Goal: Information Seeking & Learning: Check status

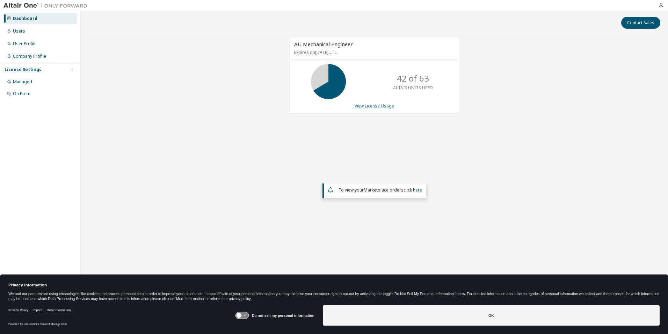
click at [363, 107] on link "View License Usage" at bounding box center [375, 106] width 40 height 6
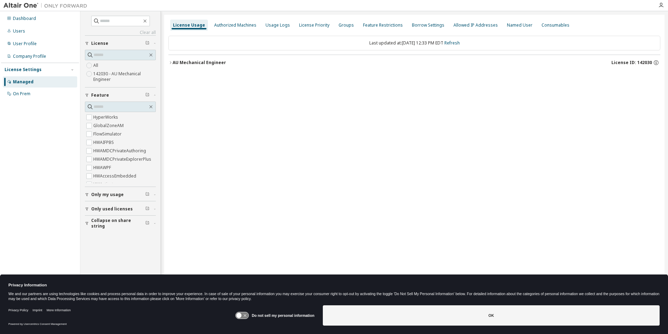
click at [171, 64] on icon "button" at bounding box center [171, 62] width 4 height 4
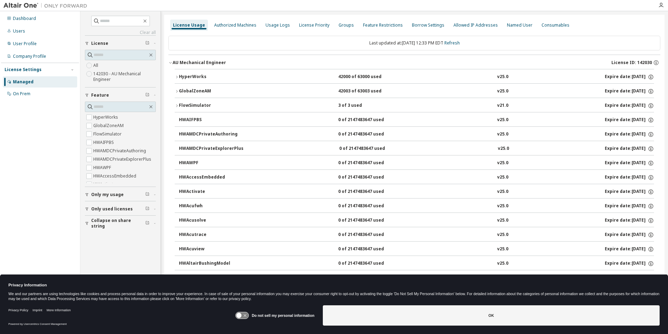
click at [176, 105] on icon "button" at bounding box center [177, 105] width 4 height 4
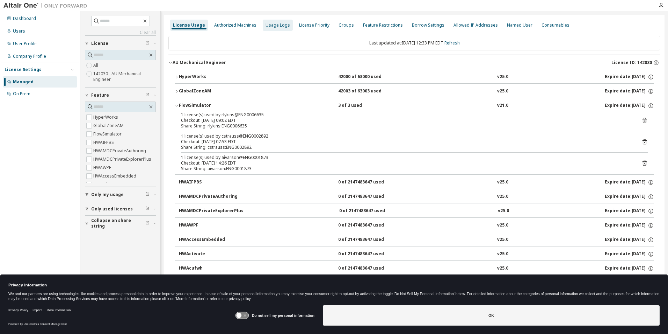
click at [276, 28] on div "Usage Logs" at bounding box center [278, 25] width 24 height 6
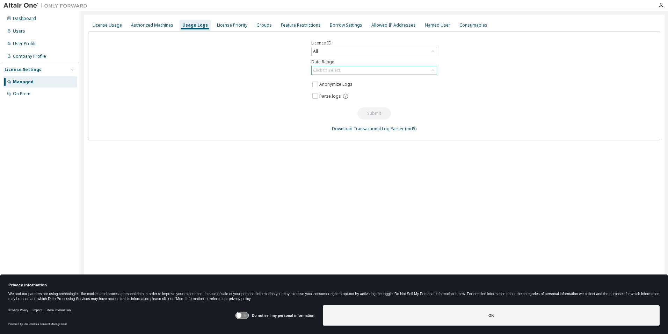
click at [341, 69] on div "Click to select" at bounding box center [374, 70] width 125 height 8
click at [335, 88] on li "Last 30 days" at bounding box center [374, 89] width 124 height 9
click at [370, 114] on button "Submit" at bounding box center [375, 113] width 34 height 12
click at [361, 53] on div "All" at bounding box center [374, 51] width 125 height 8
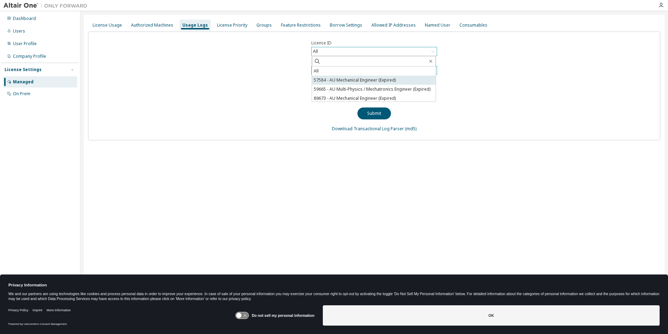
click at [347, 79] on li "57584 - AU Mechanical Engineer (Expired)" at bounding box center [374, 80] width 124 height 9
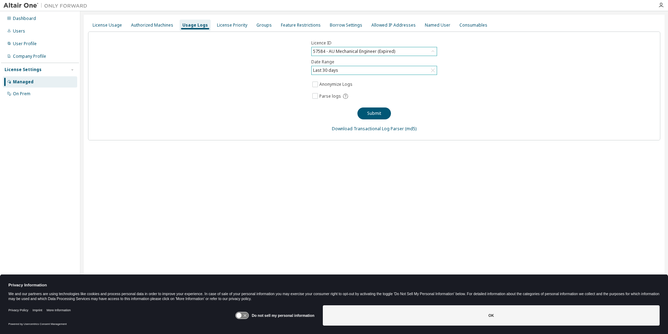
click at [386, 52] on div "57584 - AU Mechanical Engineer (Expired)" at bounding box center [354, 52] width 84 height 8
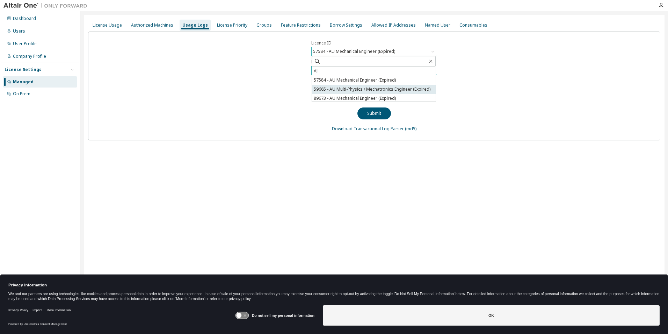
scroll to position [35, 0]
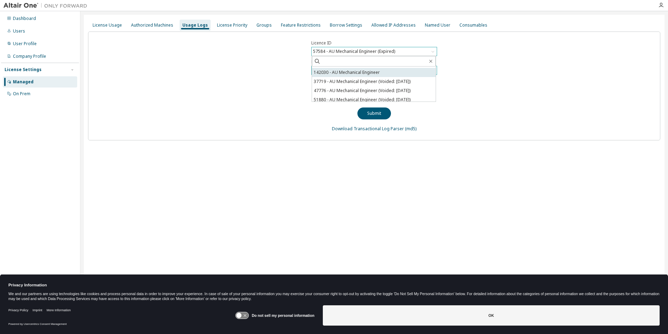
click at [366, 73] on li "142030 - AU Mechanical Engineer" at bounding box center [374, 72] width 124 height 9
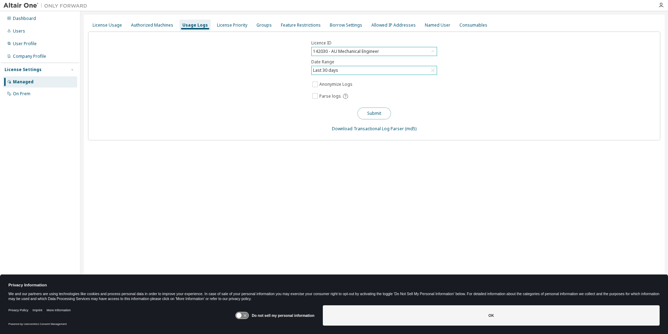
click at [378, 113] on button "Submit" at bounding box center [375, 113] width 34 height 12
click at [370, 116] on button "Submit" at bounding box center [375, 113] width 34 height 12
click at [467, 102] on div "Licence ID 142030 - AU Mechanical Engineer Date Range Last 30 days Anonymize Lo…" at bounding box center [374, 85] width 573 height 109
click at [106, 27] on div "License Usage" at bounding box center [107, 25] width 29 height 6
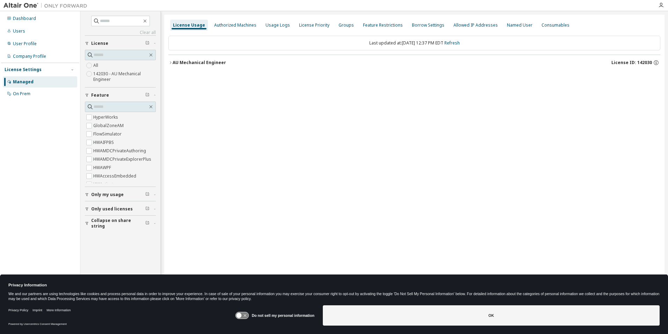
click at [174, 63] on div "AU Mechanical Engineer" at bounding box center [199, 63] width 53 height 6
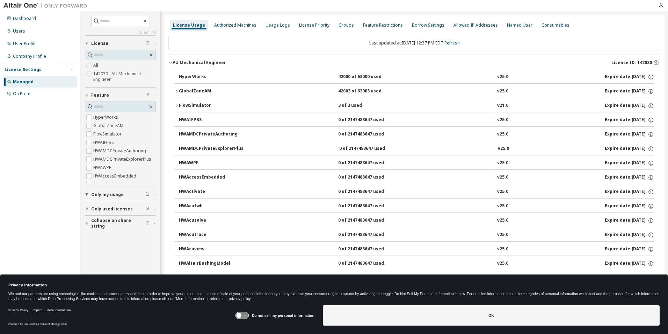
click at [175, 105] on icon "button" at bounding box center [177, 105] width 4 height 4
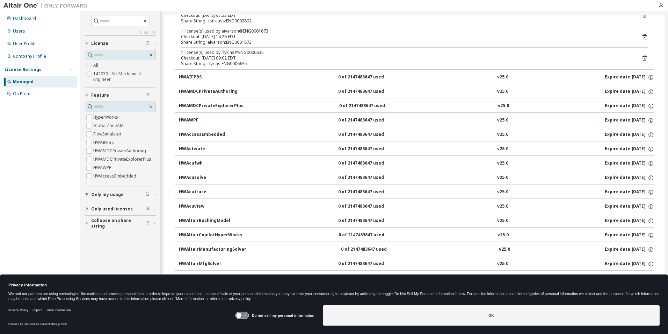
scroll to position [35, 0]
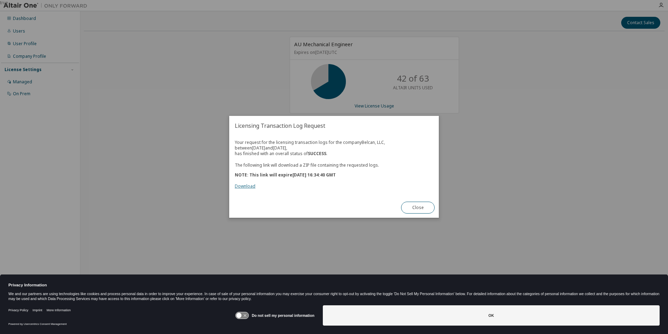
click at [245, 186] on link "Download" at bounding box center [245, 186] width 21 height 6
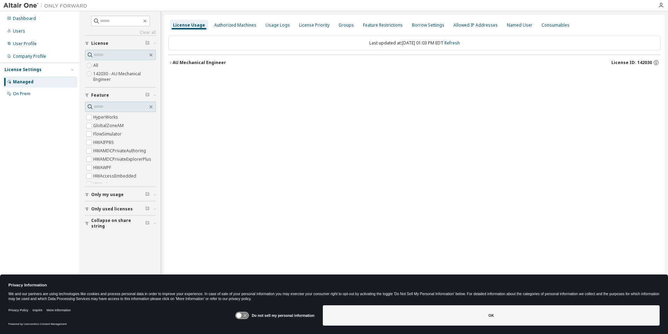
click at [171, 62] on icon "button" at bounding box center [171, 62] width 4 height 4
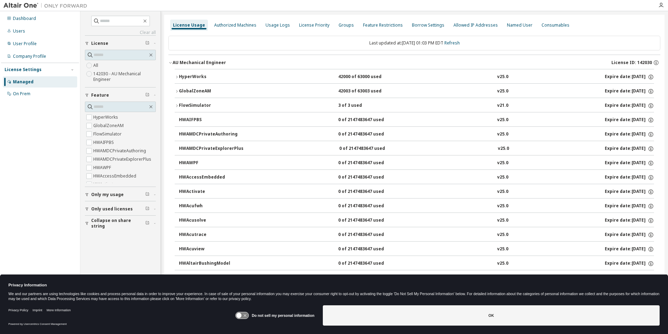
click at [176, 105] on icon "button" at bounding box center [177, 105] width 4 height 4
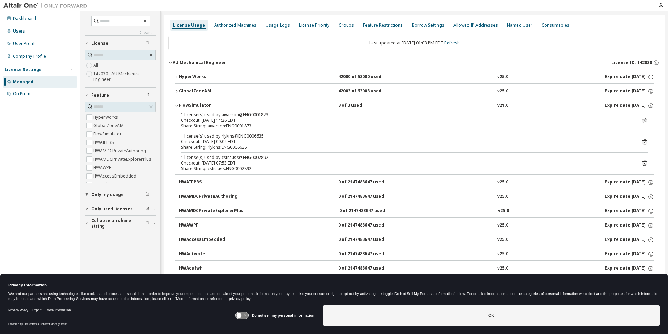
click at [465, 144] on div "Checkout: [DATE] 09:02 EDT" at bounding box center [406, 142] width 450 height 6
click at [475, 119] on div "Checkout: 2025-08-26 14:26 EDT" at bounding box center [406, 120] width 450 height 6
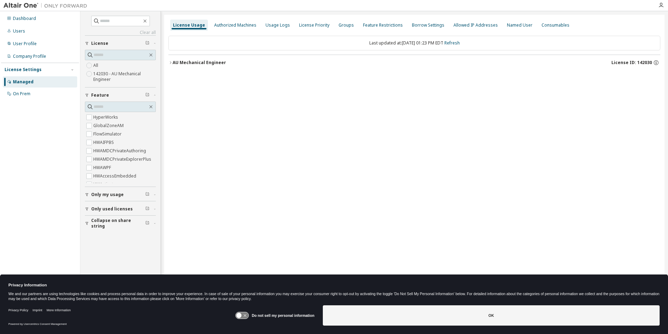
click at [170, 64] on icon "button" at bounding box center [171, 62] width 4 height 4
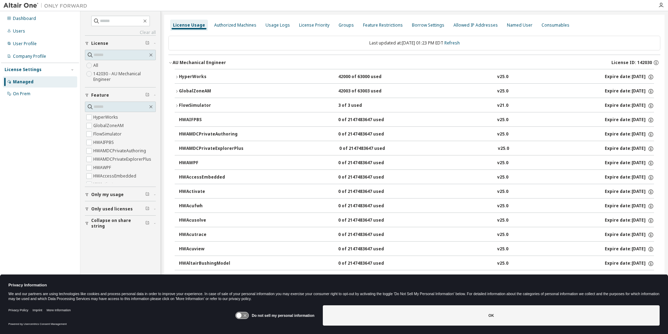
click at [184, 103] on div "FlowSimulator" at bounding box center [210, 105] width 63 height 6
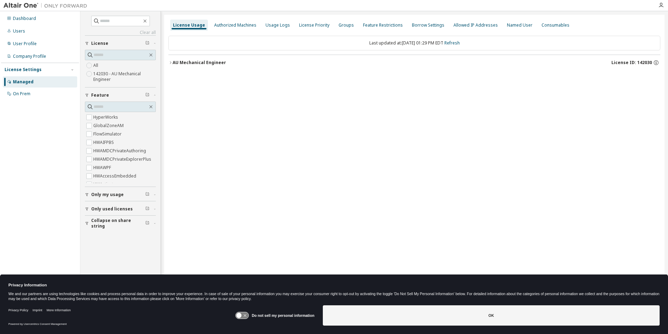
click at [176, 61] on div "AU Mechanical Engineer" at bounding box center [199, 63] width 53 height 6
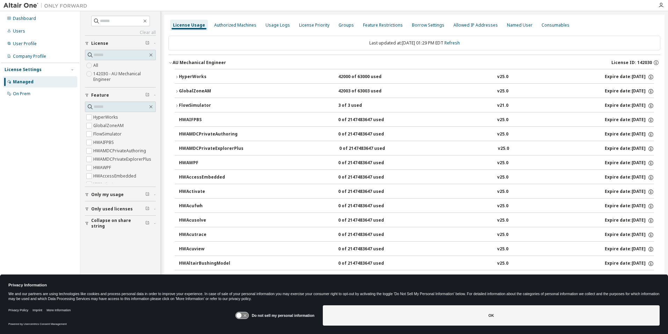
click at [186, 103] on div "FlowSimulator" at bounding box center [210, 105] width 63 height 6
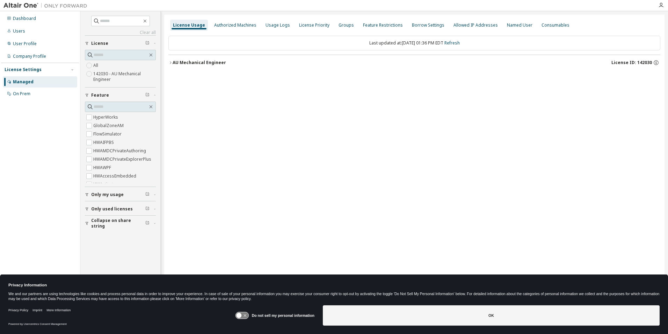
click at [170, 60] on button "AU Mechanical Engineer License ID: 142030" at bounding box center [415, 62] width 492 height 15
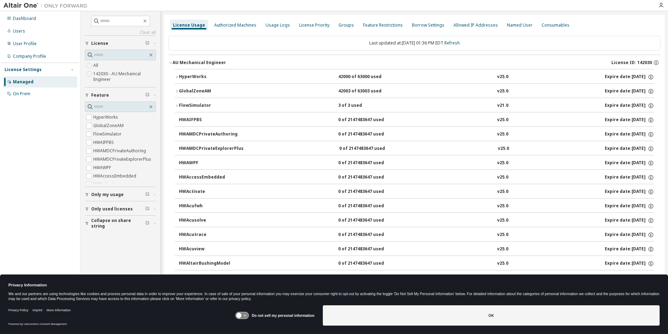
click at [177, 104] on icon "button" at bounding box center [177, 105] width 4 height 4
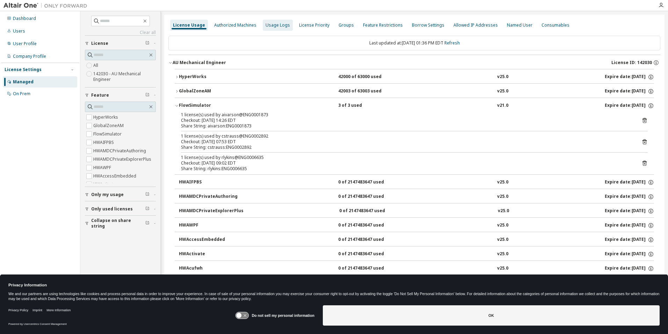
click at [273, 23] on div "Usage Logs" at bounding box center [278, 25] width 24 height 6
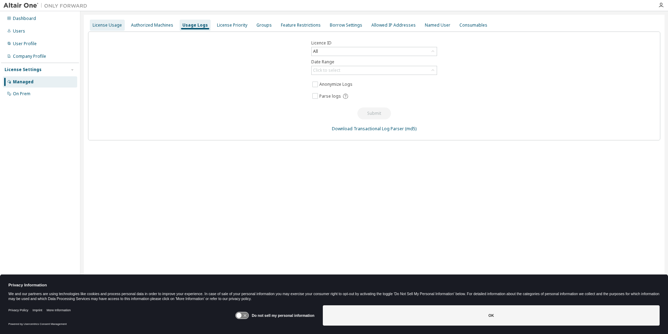
click at [109, 28] on div "License Usage" at bounding box center [107, 25] width 29 height 6
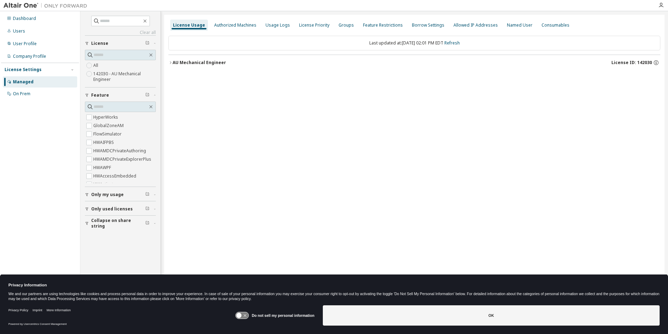
click at [174, 62] on div "AU Mechanical Engineer" at bounding box center [199, 63] width 53 height 6
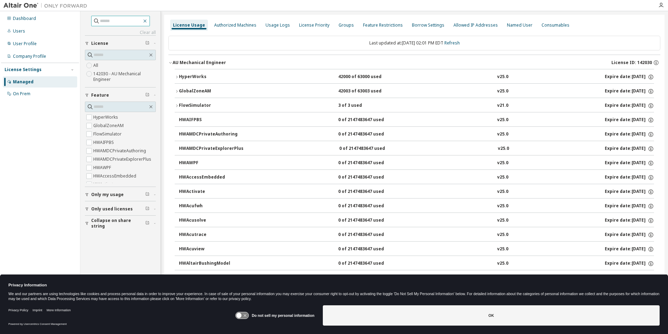
click at [148, 21] on icon "button" at bounding box center [145, 21] width 6 height 6
click at [151, 55] on icon "button" at bounding box center [151, 55] width 6 height 6
click at [176, 105] on icon "button" at bounding box center [177, 105] width 4 height 4
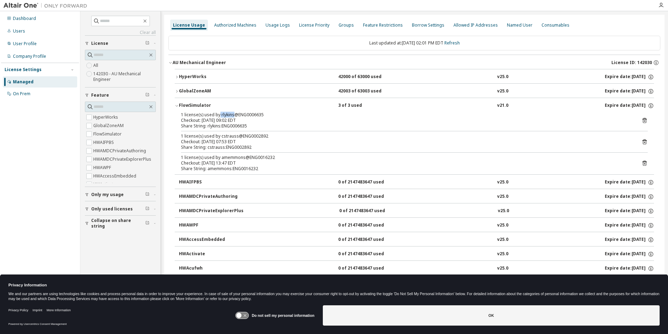
drag, startPoint x: 219, startPoint y: 114, endPoint x: 233, endPoint y: 114, distance: 14.3
click at [233, 114] on div "1 license(s) used by rlykins@ENG0006635" at bounding box center [406, 115] width 450 height 6
copy div "rlykins"
drag, startPoint x: 221, startPoint y: 135, endPoint x: 236, endPoint y: 137, distance: 15.9
click at [236, 137] on div "1 license(s) used by cstrauss@ENG0002892" at bounding box center [406, 136] width 450 height 6
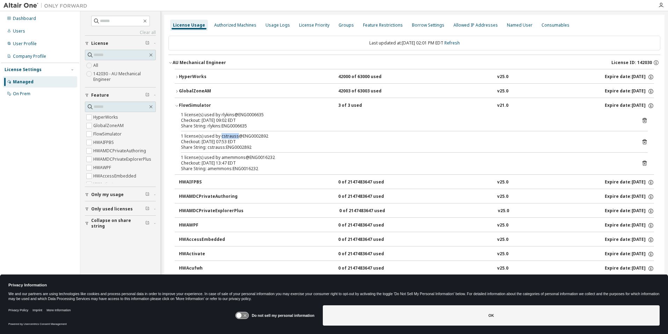
copy div "cstrauss"
drag, startPoint x: 220, startPoint y: 156, endPoint x: 243, endPoint y: 159, distance: 23.6
click at [243, 159] on div "1 license(s) used by amemmons@ENG0016232" at bounding box center [406, 158] width 450 height 6
copy div "amemmons"
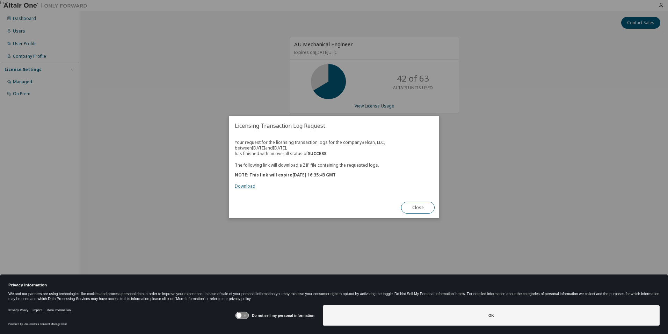
click at [246, 185] on link "Download" at bounding box center [245, 186] width 21 height 6
click at [468, 237] on div "true" at bounding box center [334, 167] width 668 height 334
